Goal: Complete application form

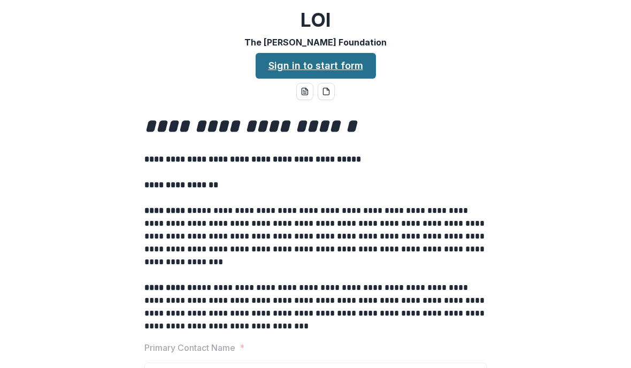
click at [322, 65] on link "Sign in to start form" at bounding box center [315, 66] width 120 height 26
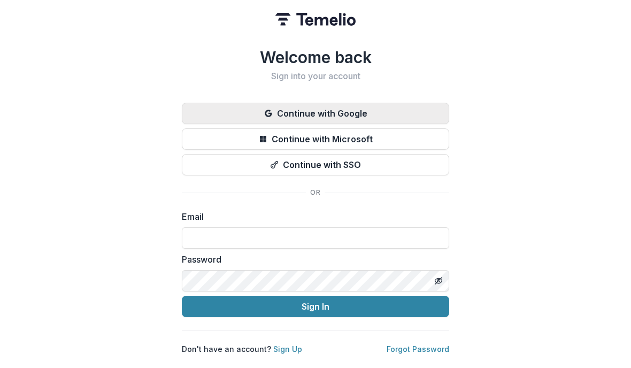
click at [355, 105] on button "Continue with Google" at bounding box center [315, 113] width 267 height 21
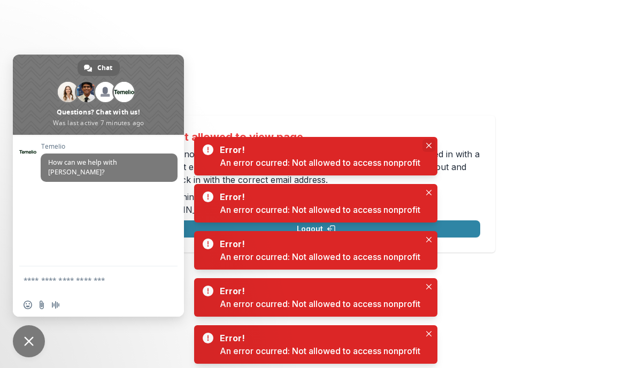
click at [433, 142] on button "Close" at bounding box center [428, 145] width 13 height 13
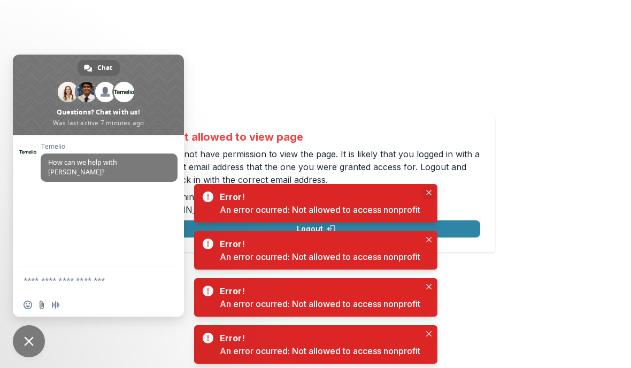
click at [434, 191] on button "Close" at bounding box center [428, 192] width 13 height 13
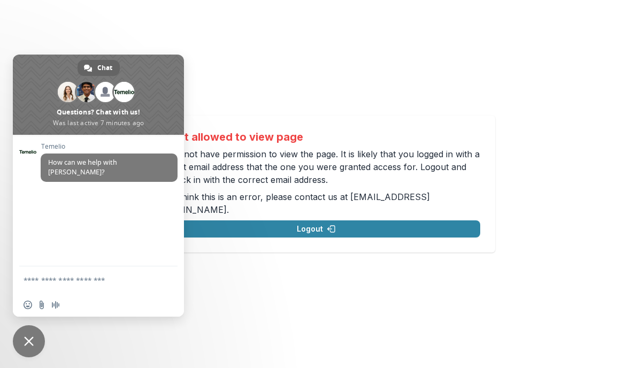
click at [429, 242] on icon "Close" at bounding box center [428, 239] width 5 height 5
click at [37, 341] on span "Close chat" at bounding box center [29, 341] width 32 height 32
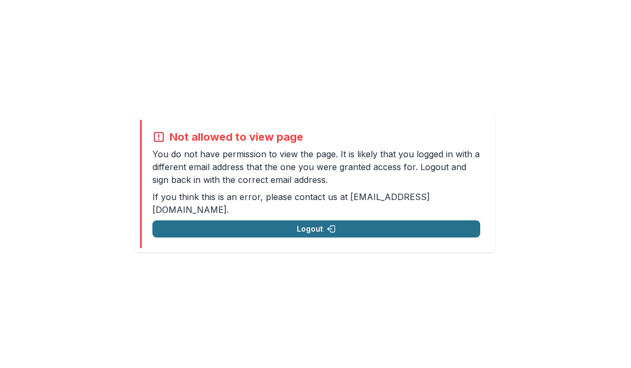
click at [328, 228] on polyline "button" at bounding box center [328, 229] width 1 height 3
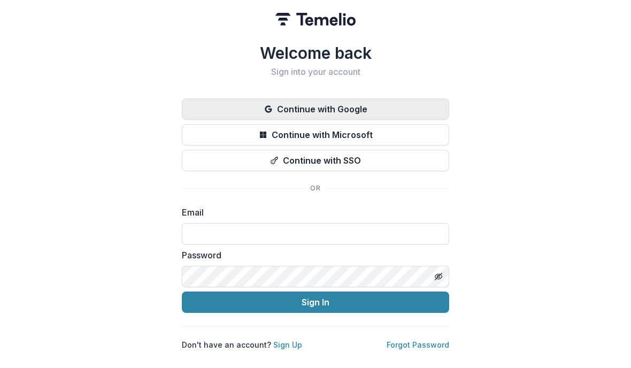
click at [344, 103] on button "Continue with Google" at bounding box center [315, 108] width 267 height 21
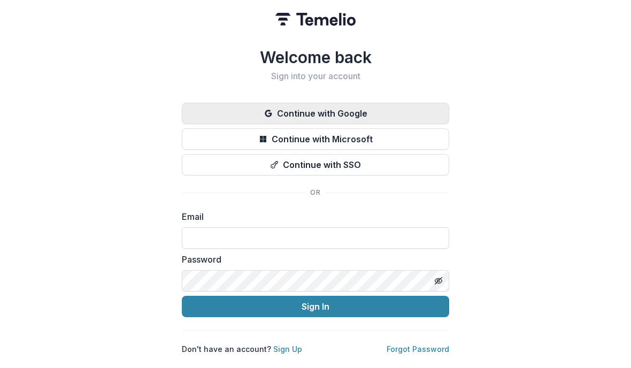
click at [344, 108] on button "Continue with Google" at bounding box center [315, 113] width 267 height 21
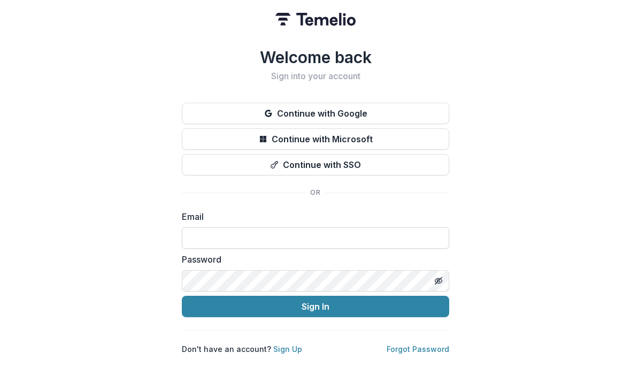
click at [257, 232] on input at bounding box center [315, 237] width 267 height 21
type input "**********"
click at [442, 276] on icon "Toggle password visibility" at bounding box center [438, 280] width 9 height 9
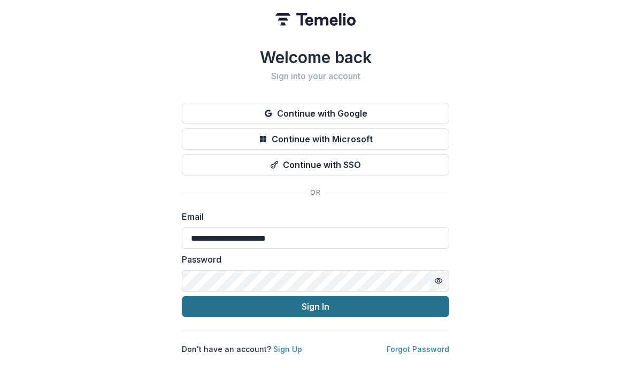
click at [328, 304] on button "Sign In" at bounding box center [315, 306] width 267 height 21
